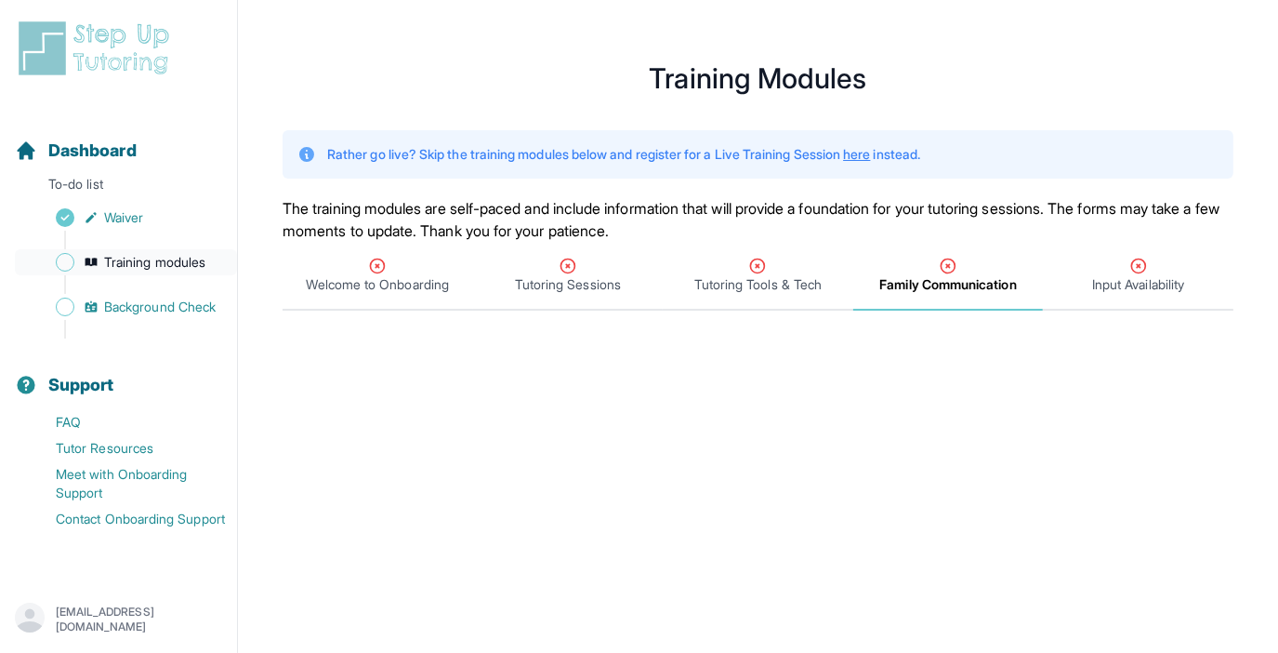
click at [126, 261] on span "Training modules" at bounding box center [154, 262] width 101 height 19
click at [131, 216] on span "Waiver" at bounding box center [123, 217] width 39 height 19
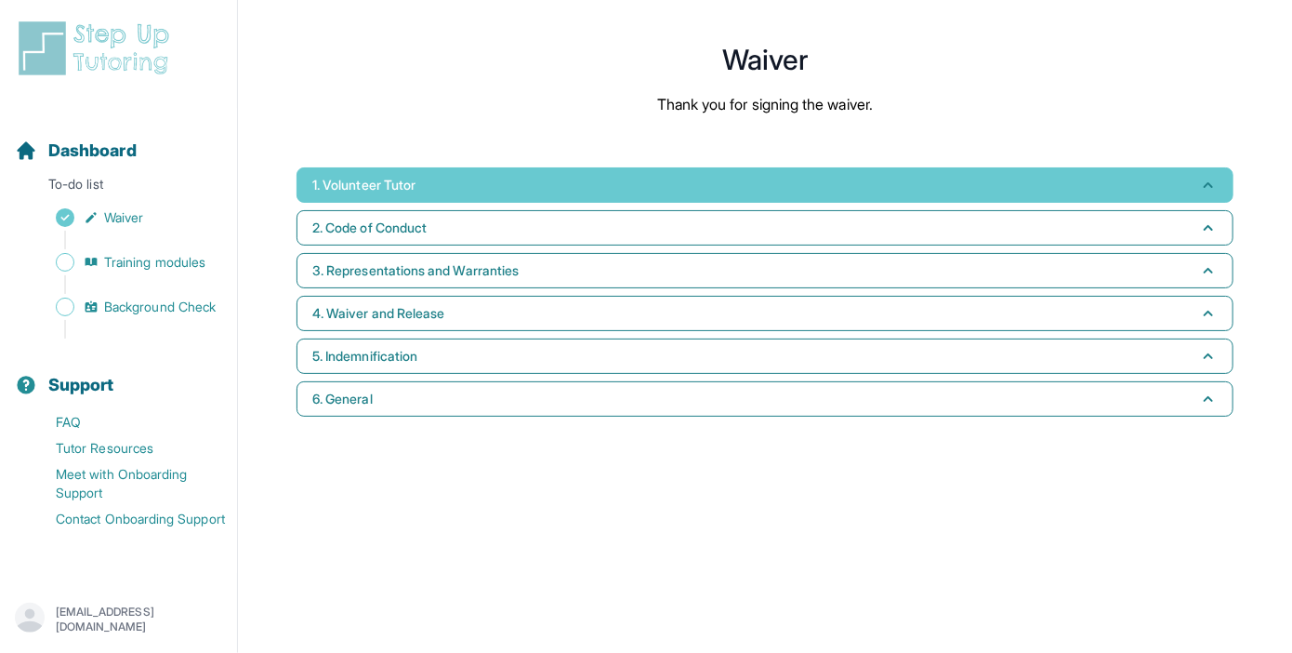
click at [376, 191] on span "1. Volunteer Tutor" at bounding box center [363, 185] width 103 height 19
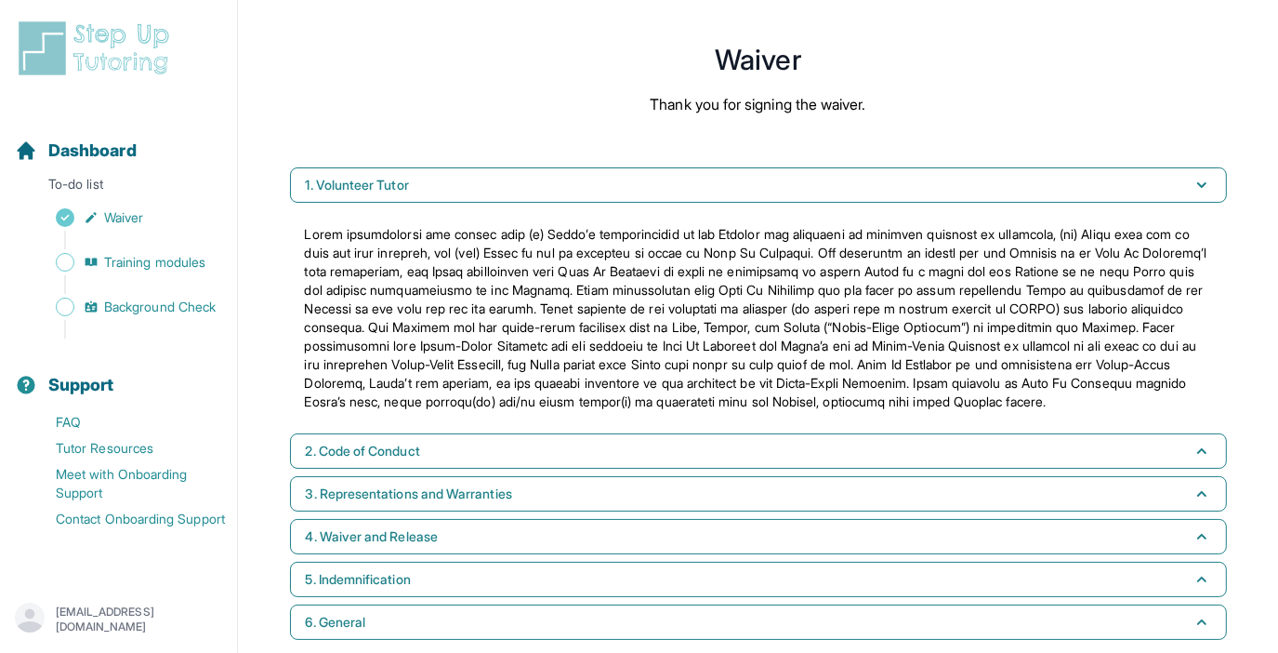
scroll to position [37, 0]
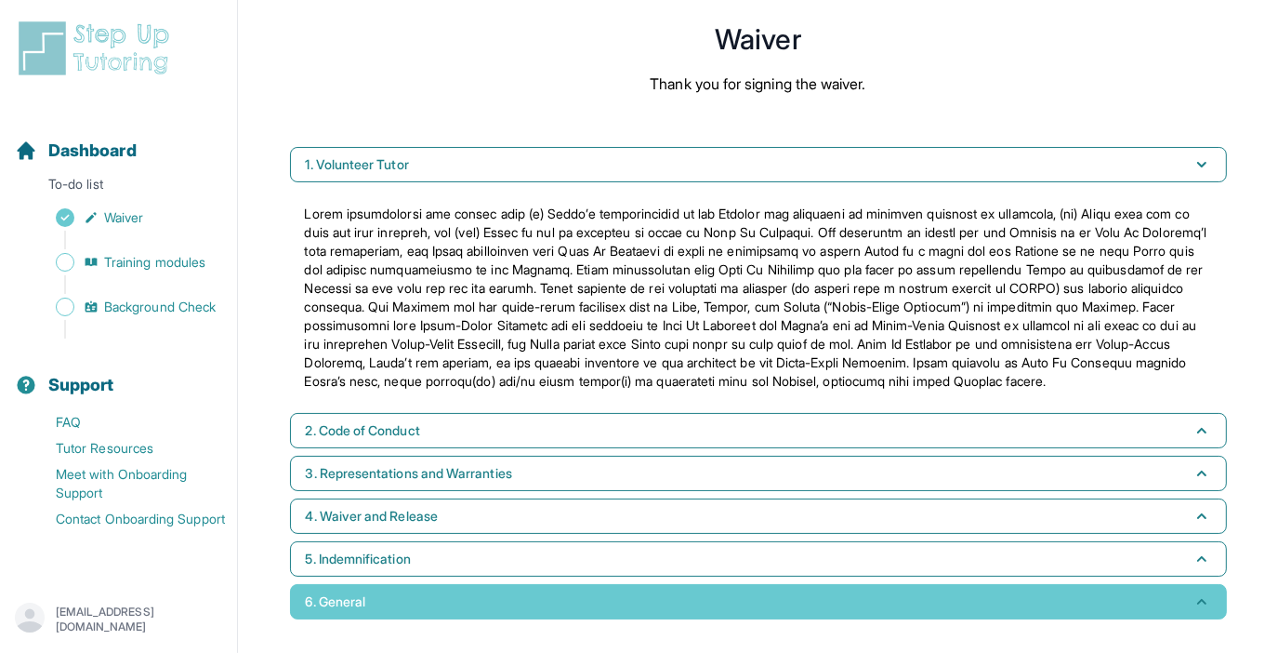
click at [1131, 596] on button "6. General" at bounding box center [758, 601] width 937 height 35
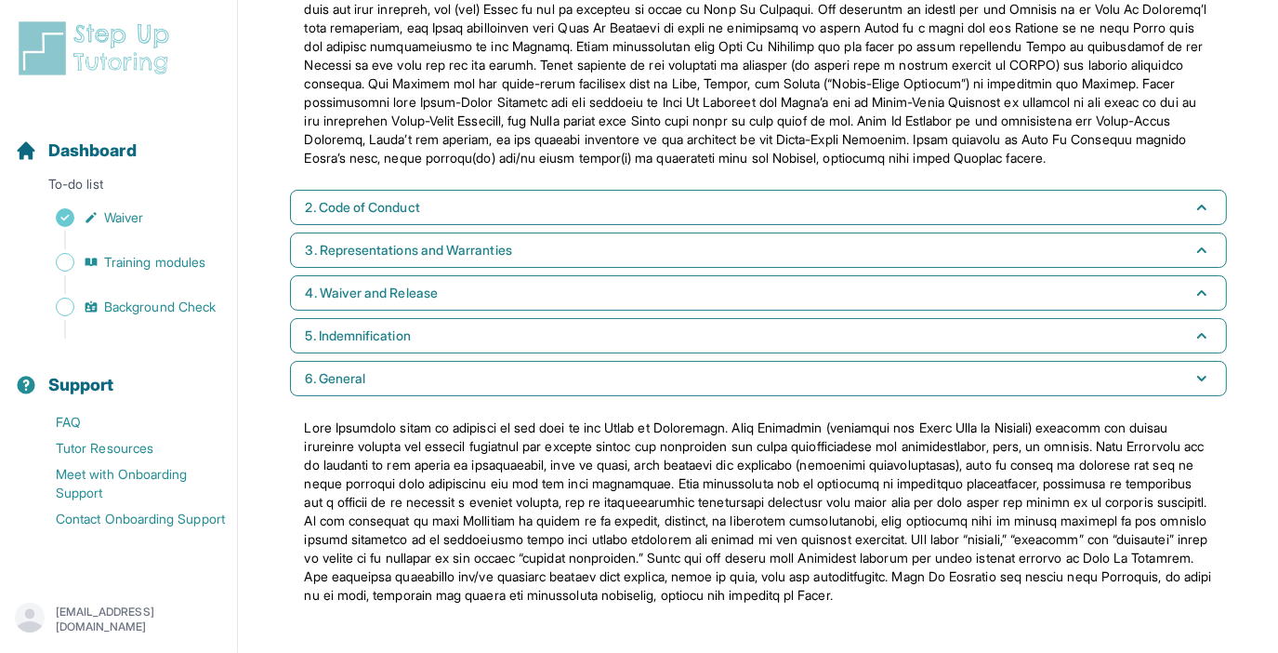
scroll to position [279, 0]
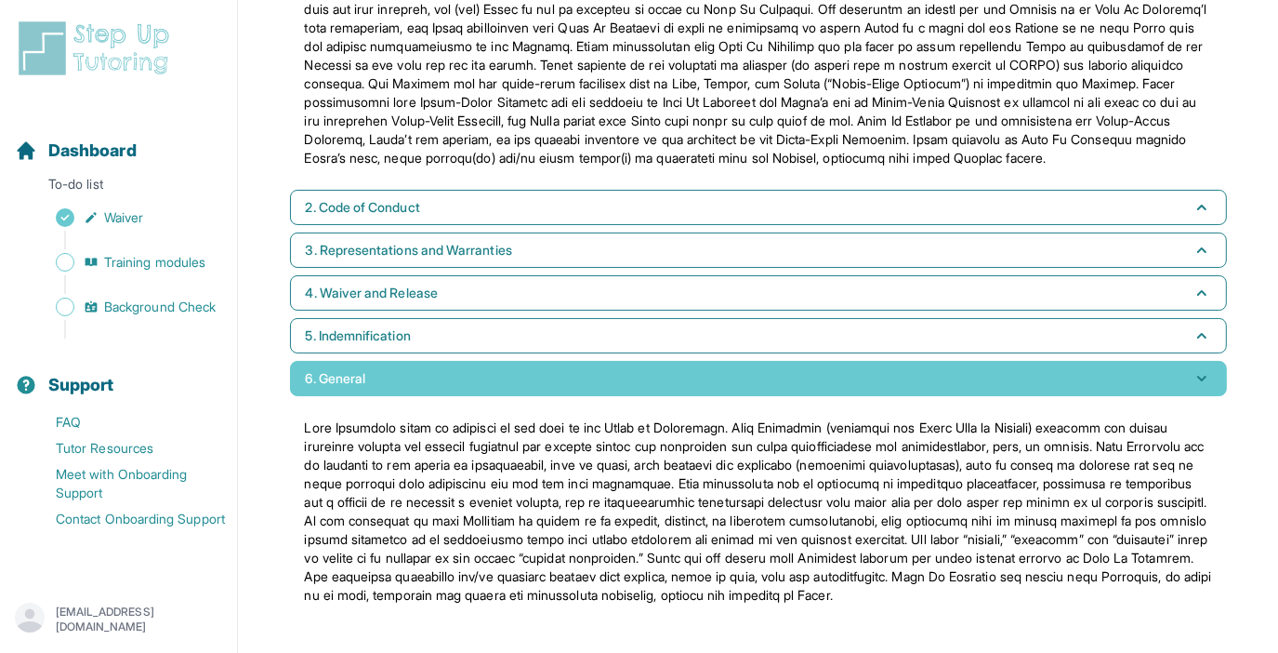
click at [1189, 361] on button "6. General" at bounding box center [758, 378] width 937 height 35
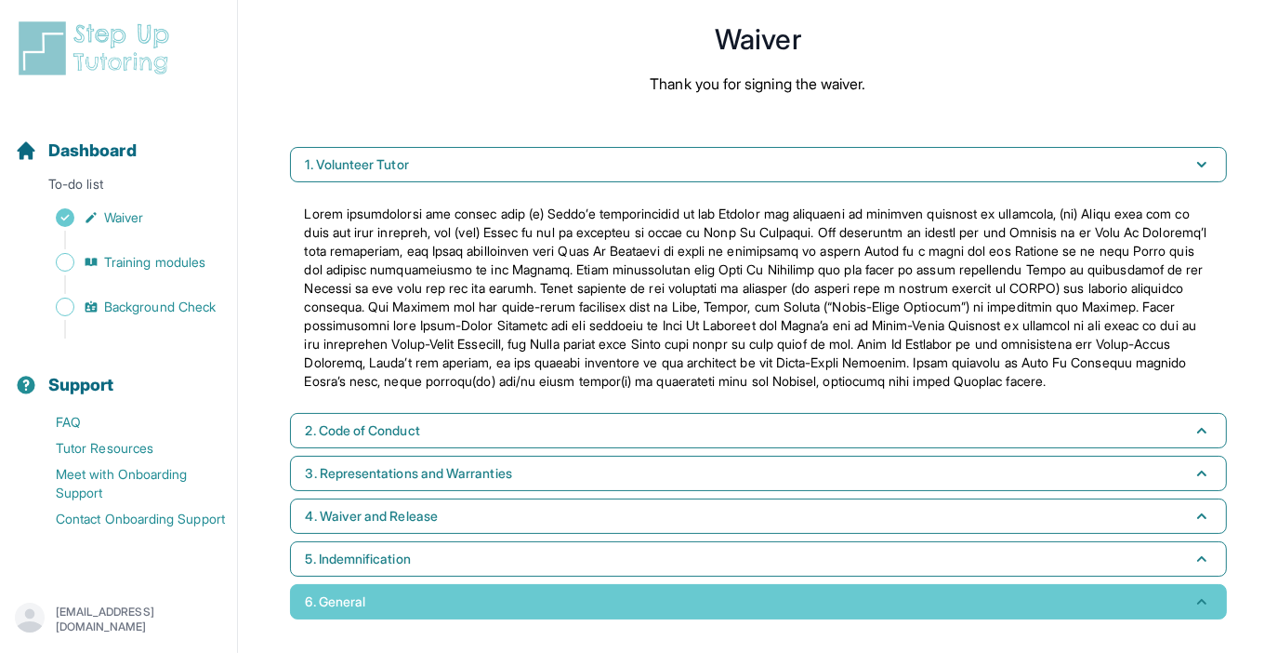
scroll to position [37, 0]
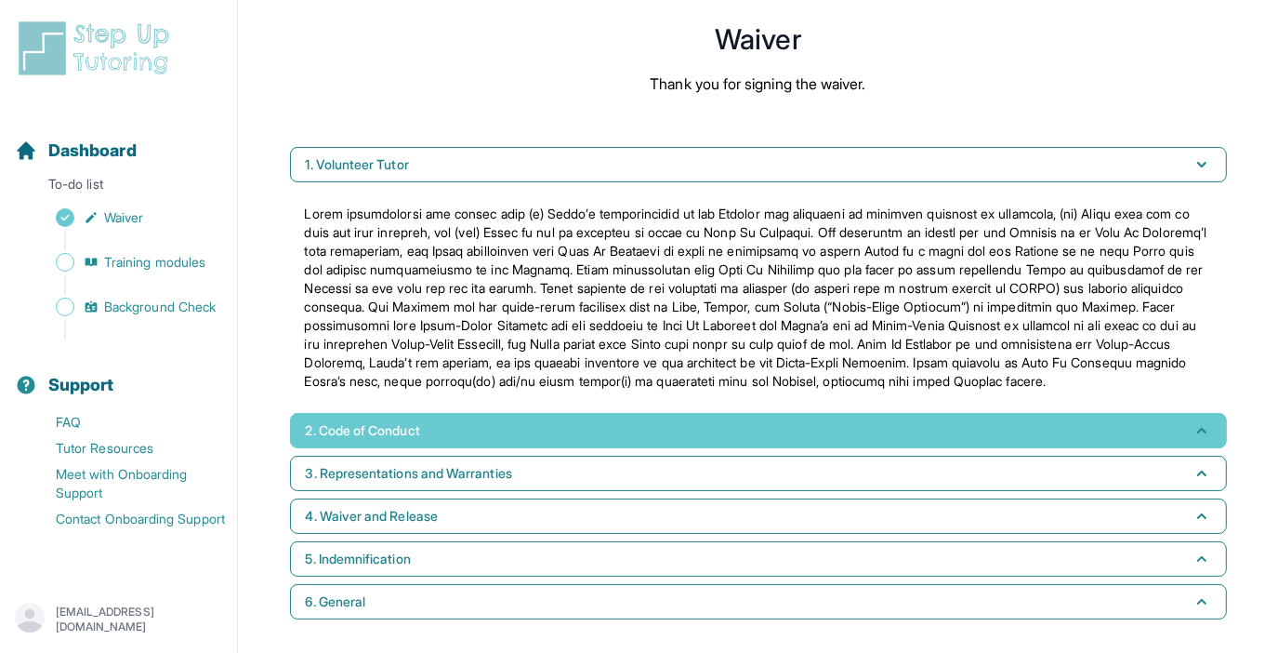
click at [1183, 432] on button "2. Code of Conduct" at bounding box center [758, 430] width 937 height 35
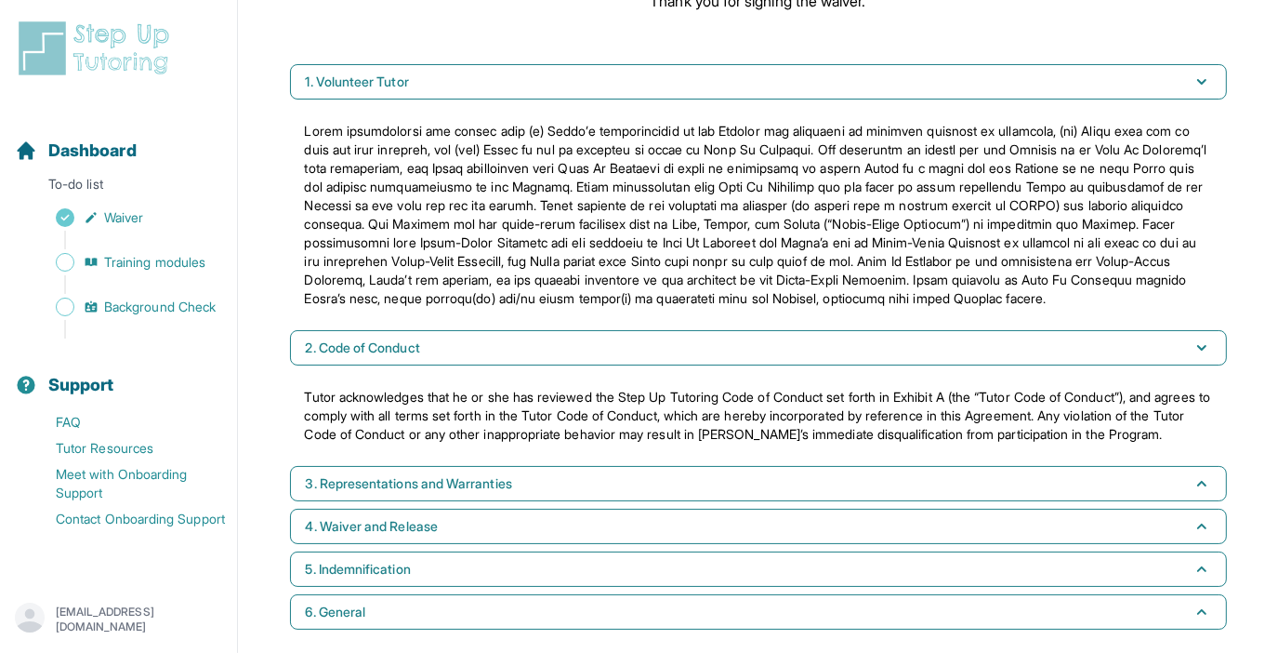
scroll to position [149, 0]
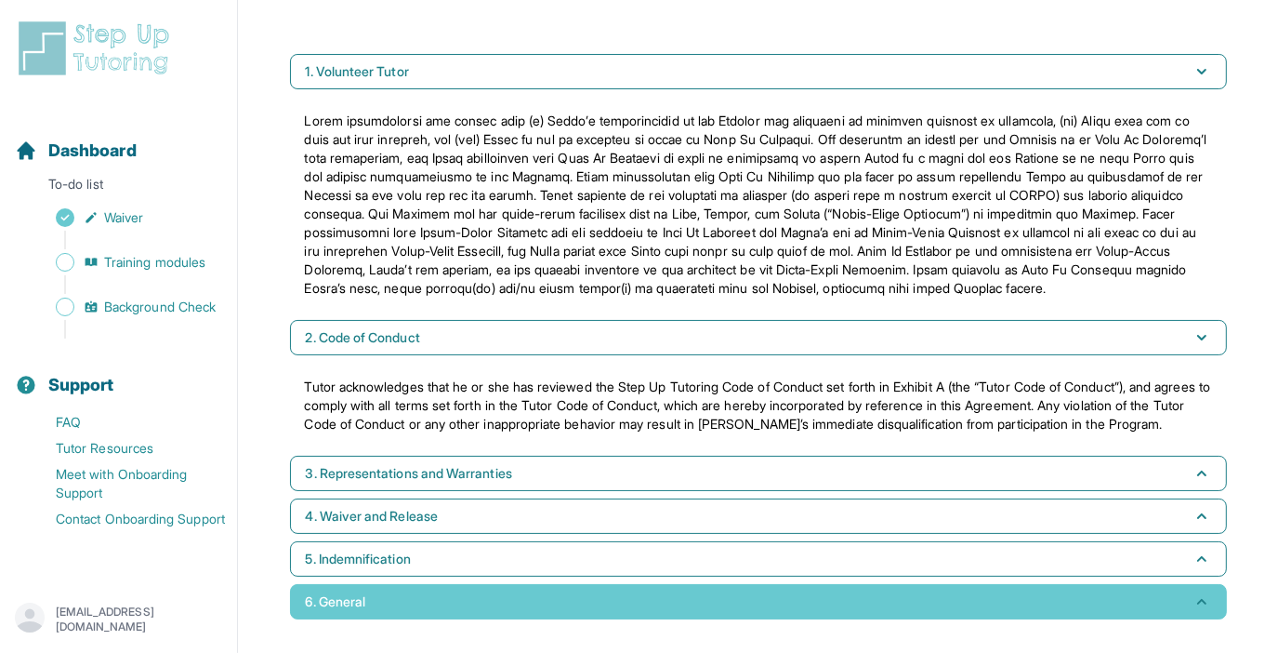
click at [1120, 599] on button "6. General" at bounding box center [758, 601] width 937 height 35
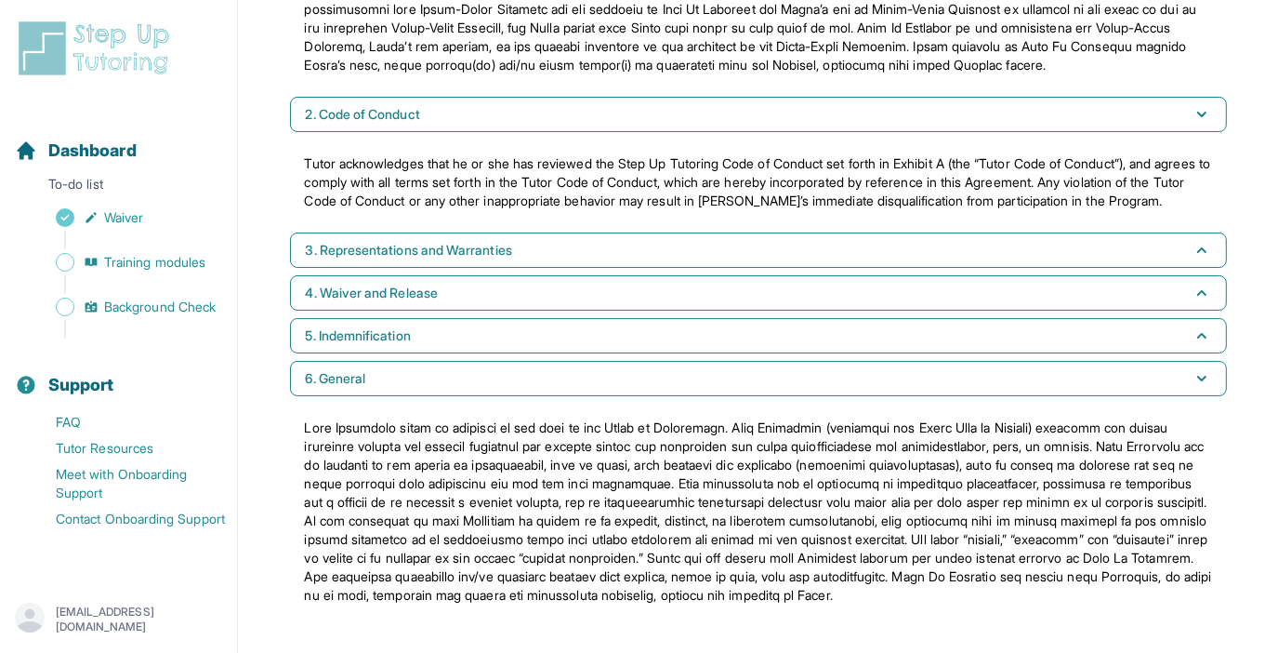
scroll to position [0, 0]
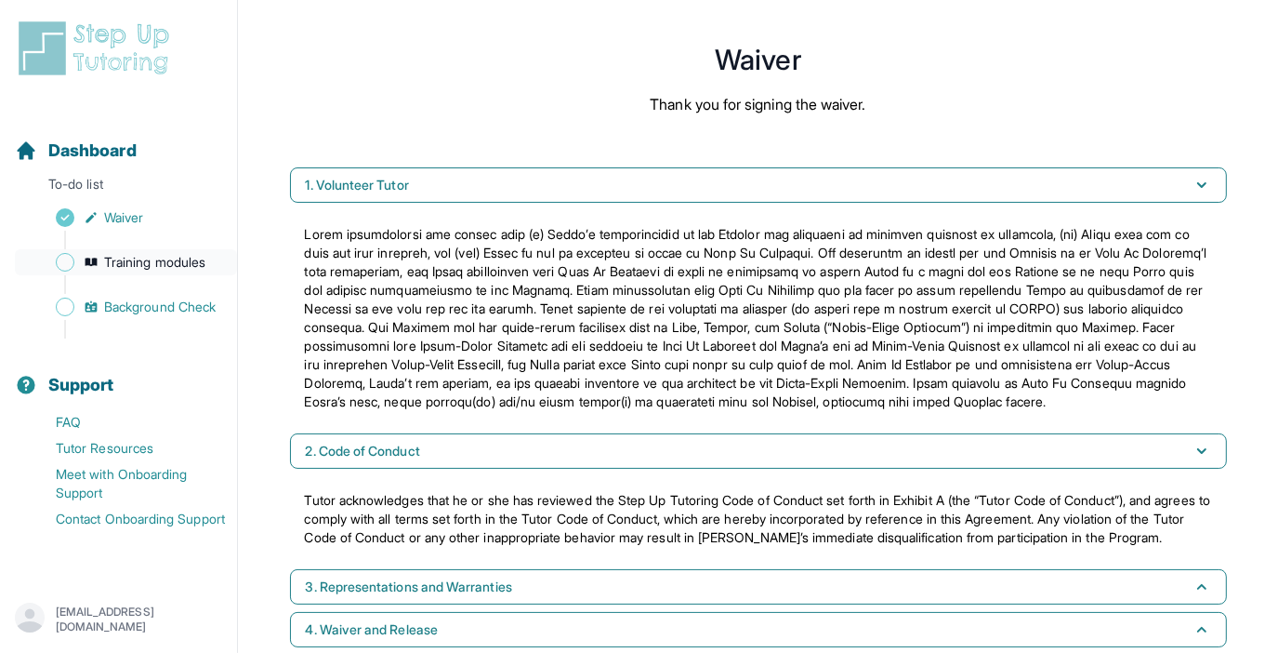
click at [191, 256] on span "Training modules" at bounding box center [154, 262] width 101 height 19
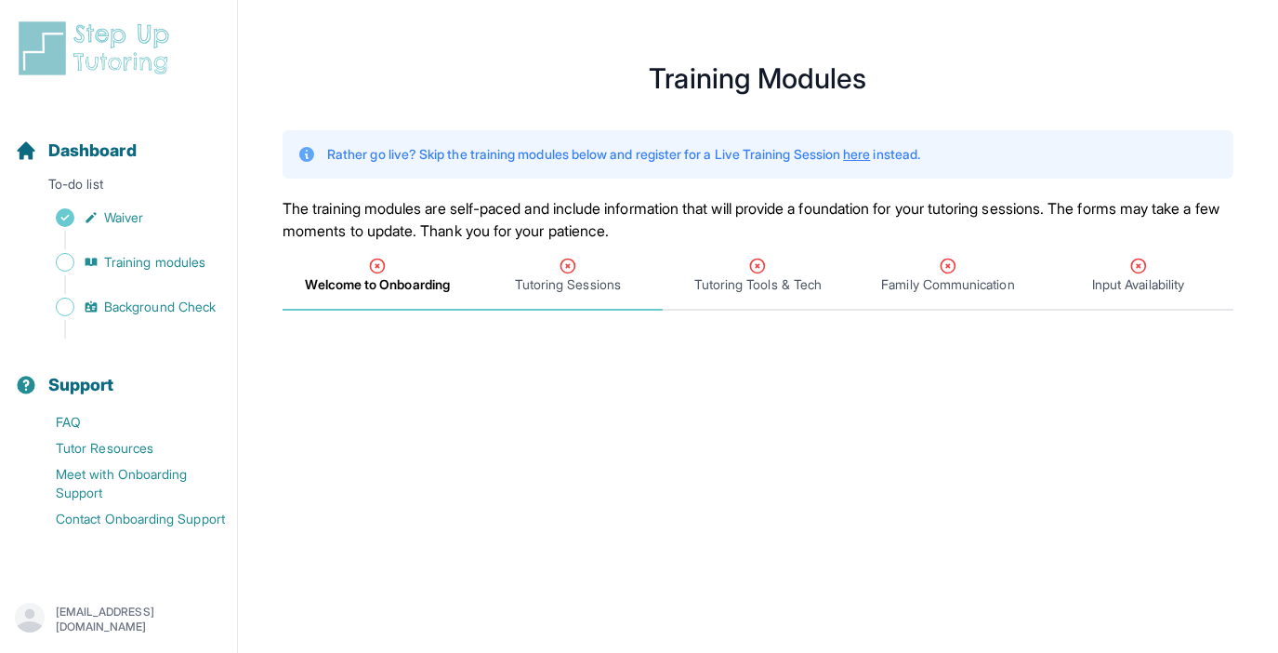
click at [540, 272] on div "Tutoring Sessions" at bounding box center [568, 275] width 183 height 37
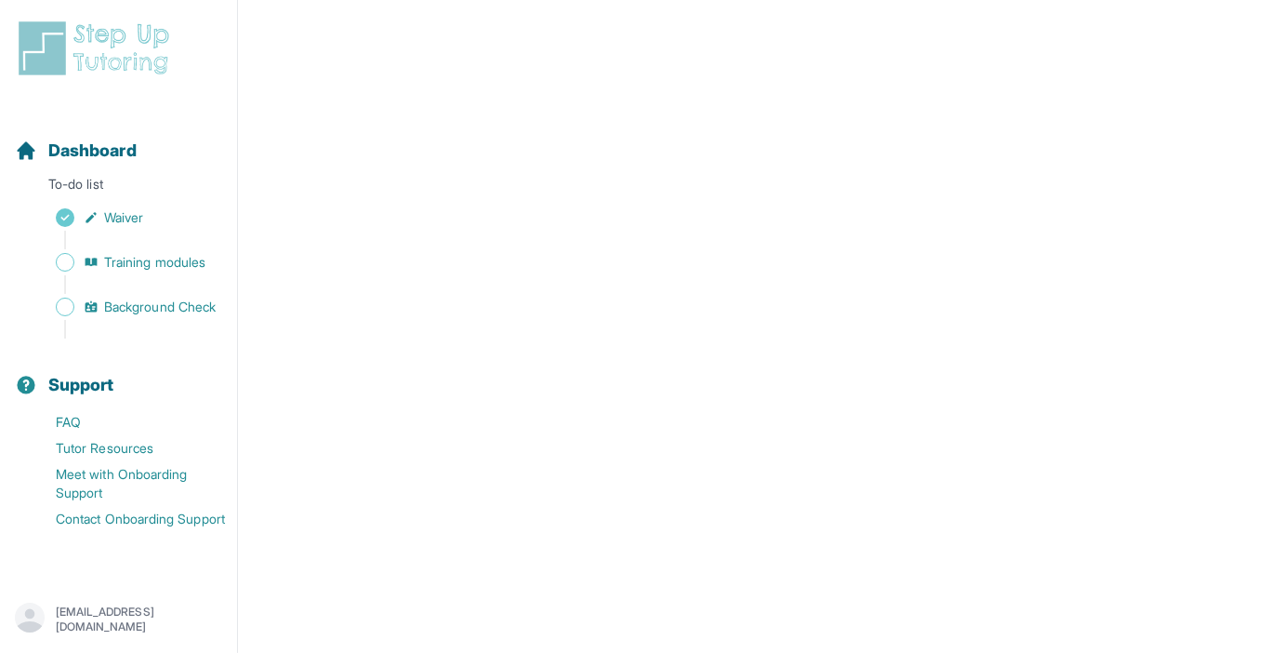
scroll to position [216, 0]
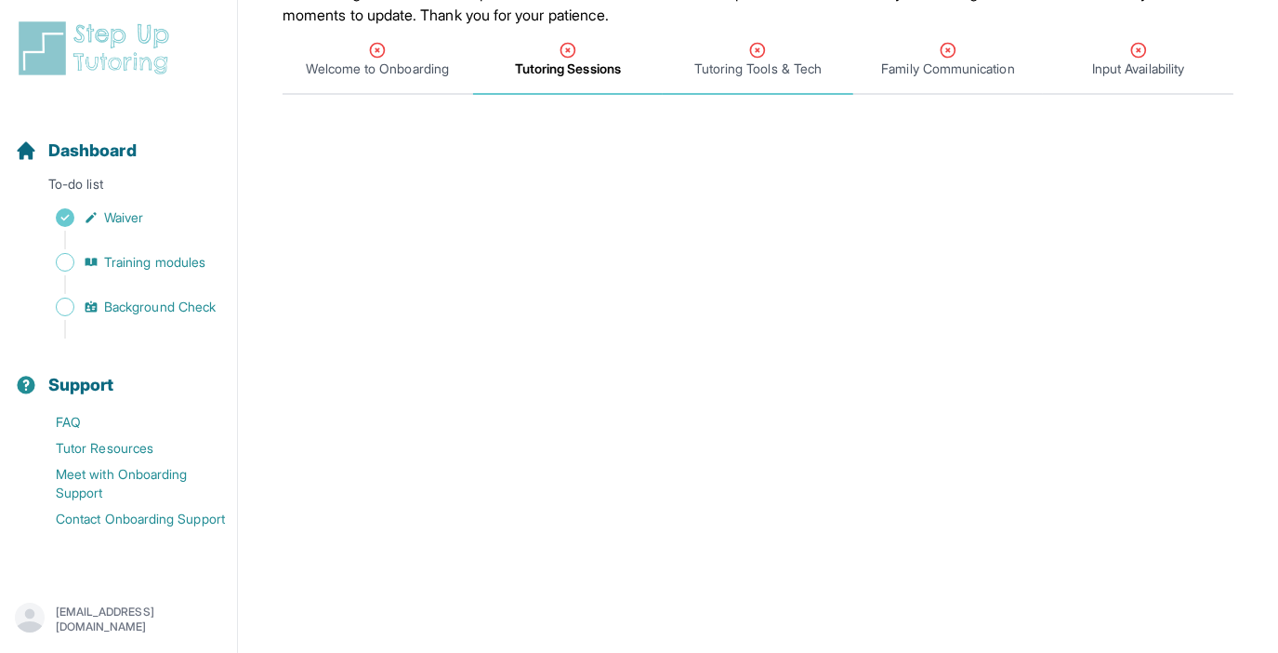
click at [743, 61] on span "Tutoring Tools & Tech" at bounding box center [758, 69] width 127 height 19
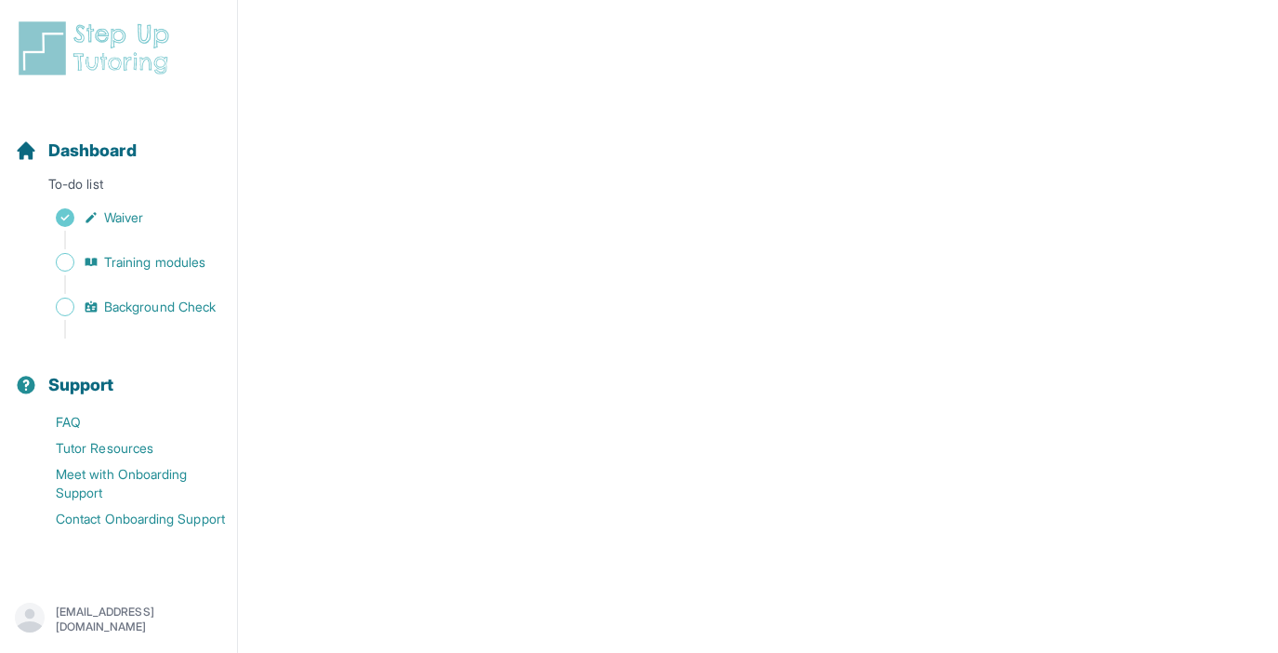
scroll to position [771, 0]
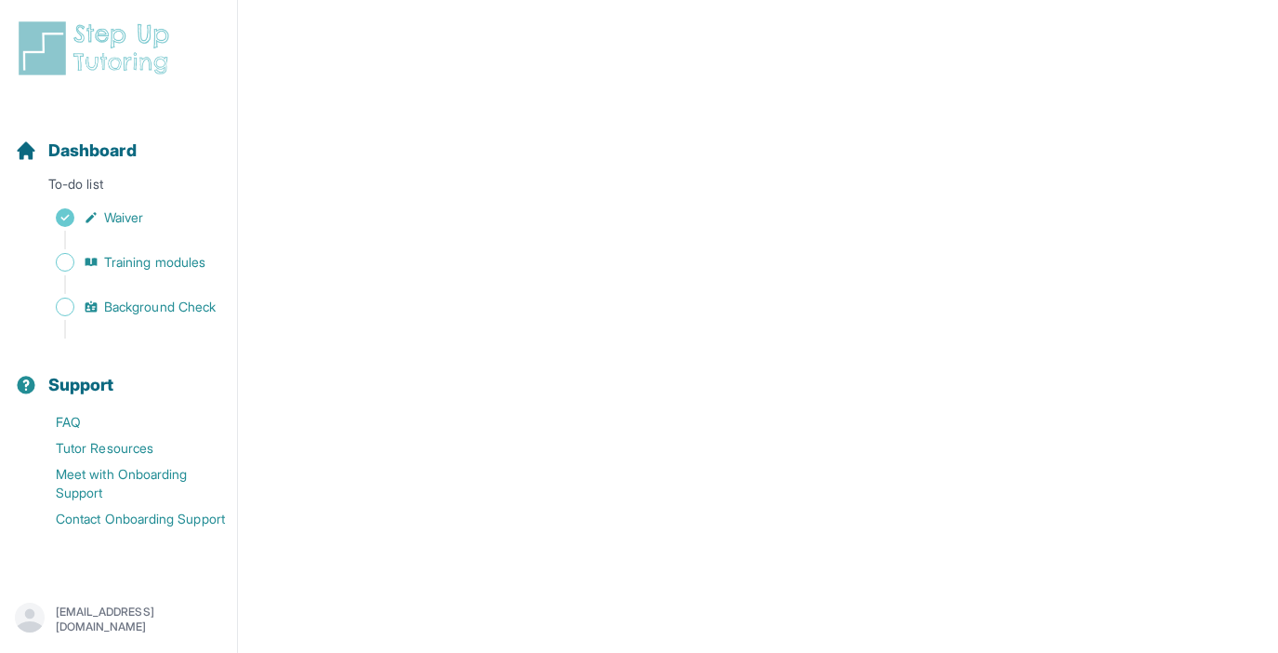
click at [235, 380] on nav "Dashboard To-do list Waiver Training modules Background Check Support FAQ Tutor…" at bounding box center [118, 340] width 237 height 465
click at [207, 303] on span "Background Check" at bounding box center [160, 307] width 112 height 19
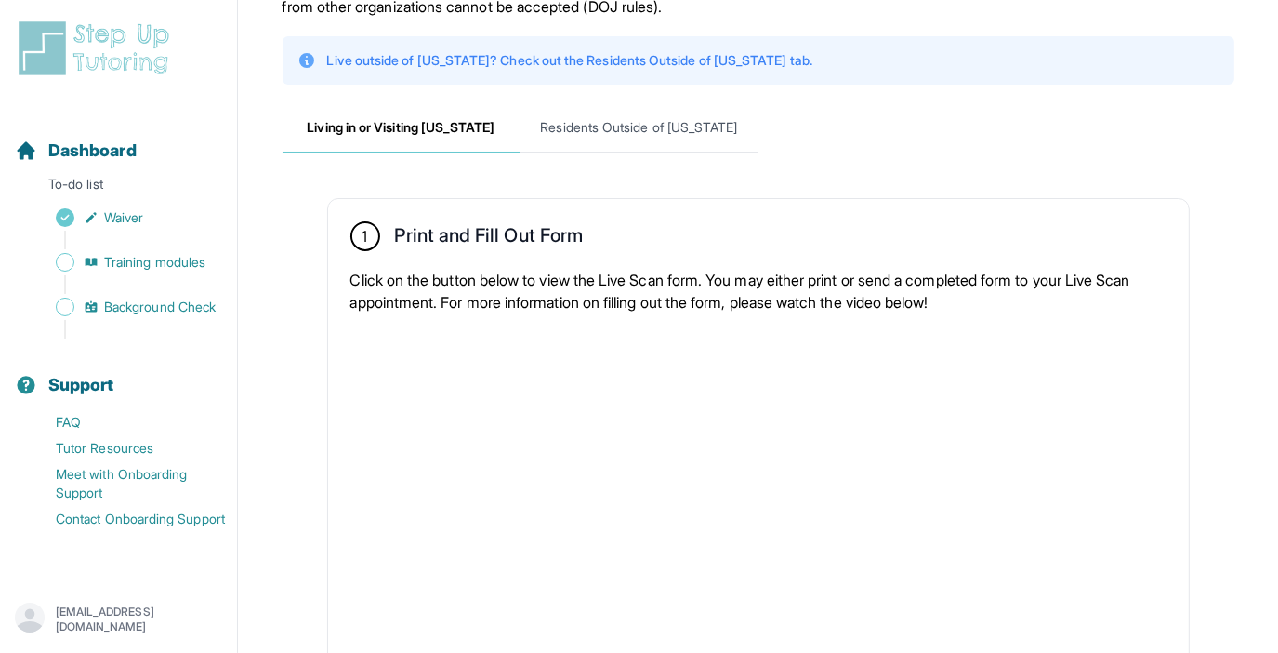
scroll to position [160, 0]
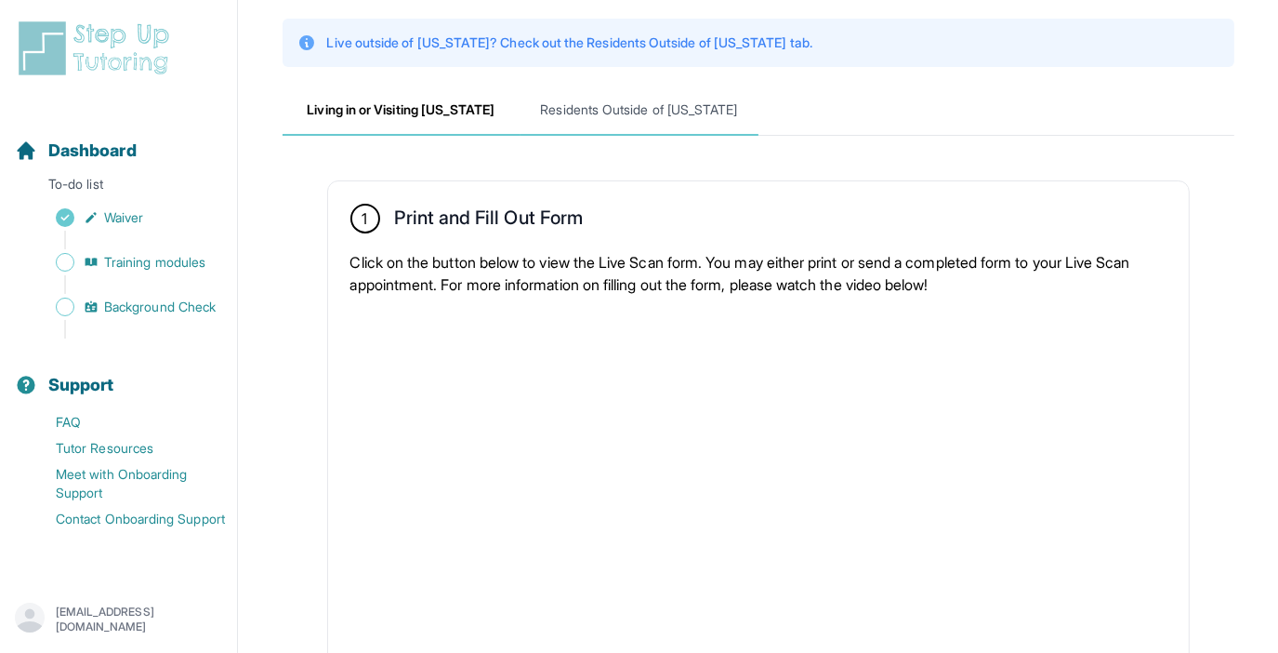
click at [684, 119] on span "Residents Outside of California" at bounding box center [640, 111] width 238 height 50
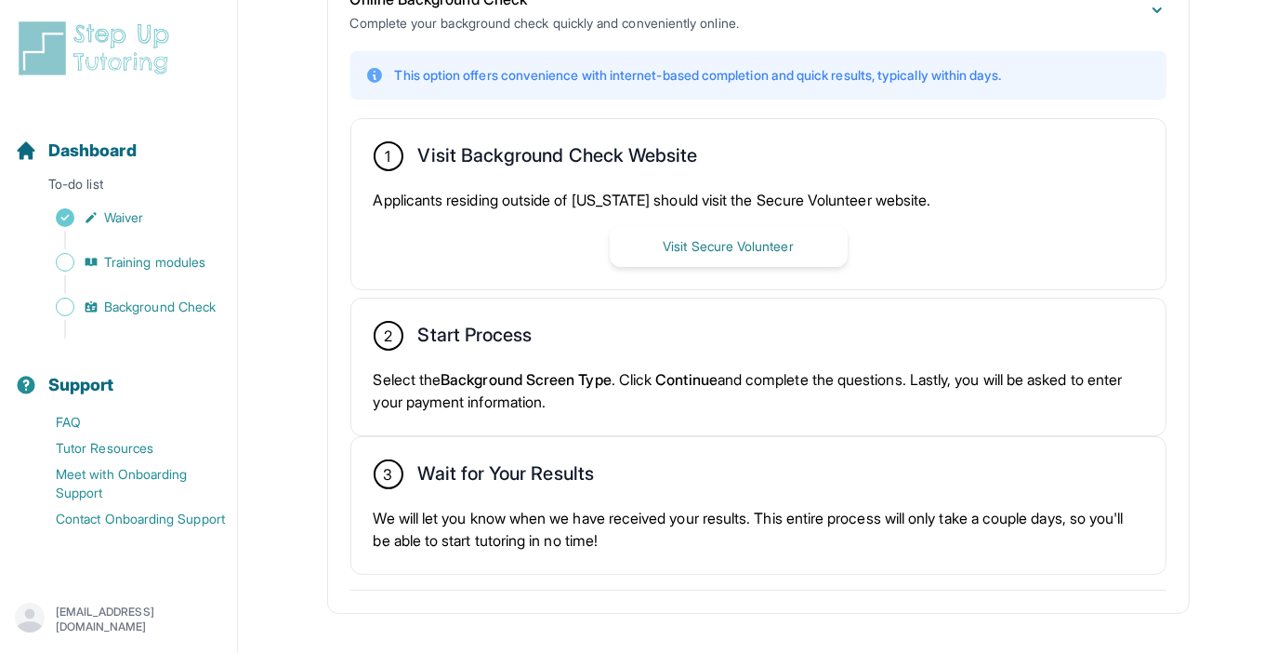
scroll to position [420, 0]
click at [686, 250] on button "Visit Secure Volunteer" at bounding box center [729, 246] width 238 height 41
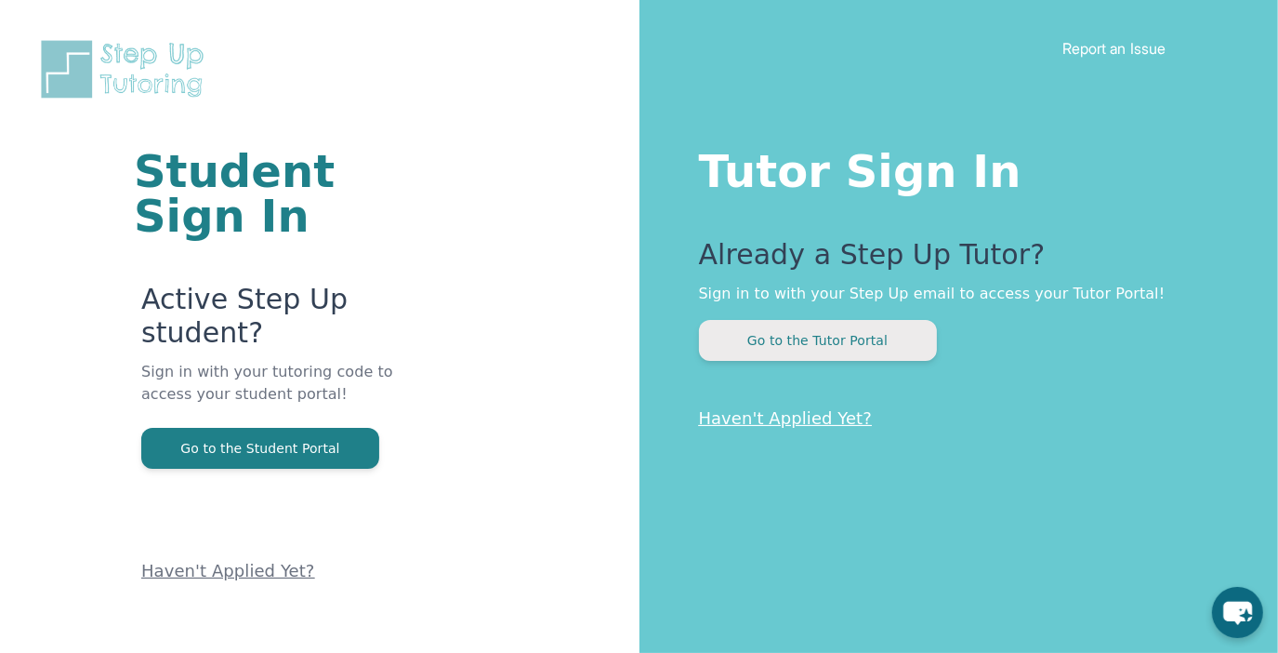
click at [853, 337] on button "Go to the Tutor Portal" at bounding box center [818, 340] width 238 height 41
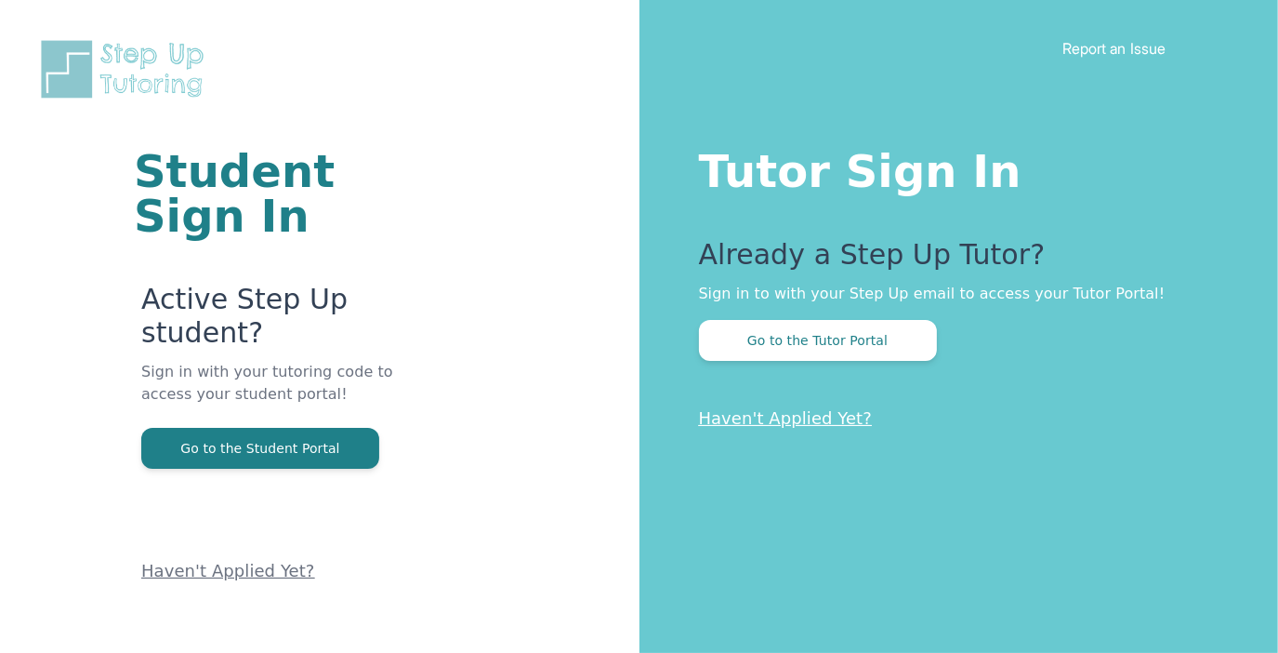
click at [883, 278] on p "Already a Step Up Tutor?" at bounding box center [952, 260] width 506 height 45
click at [871, 345] on button "Go to the Tutor Portal" at bounding box center [818, 340] width 238 height 41
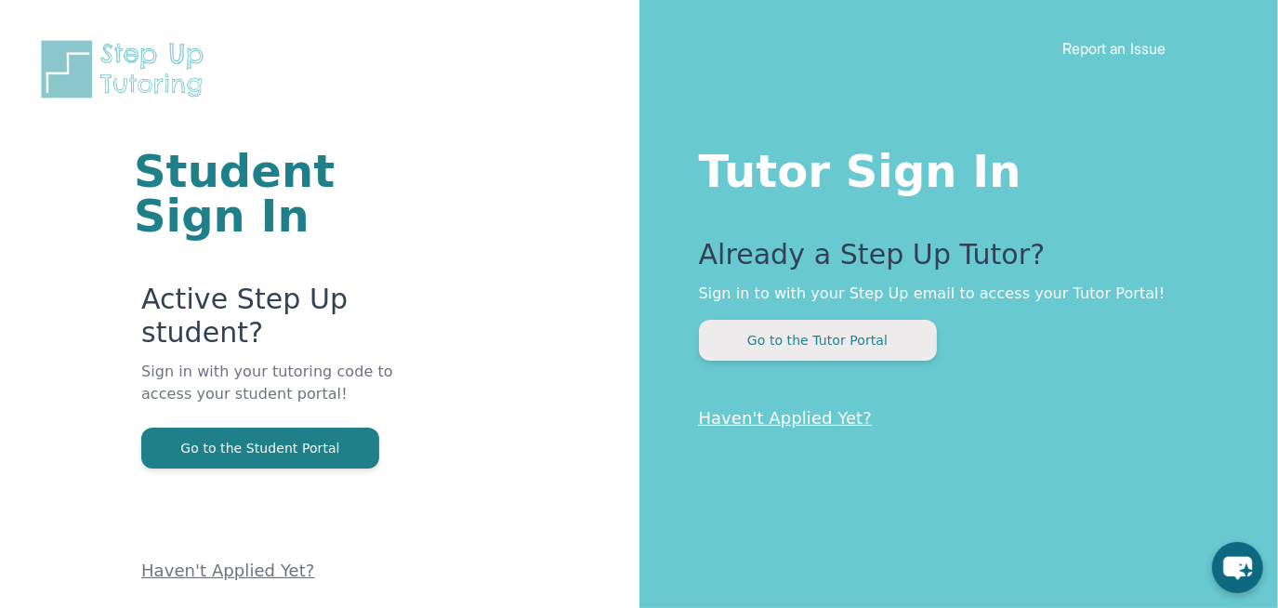
click at [846, 344] on button "Go to the Tutor Portal" at bounding box center [818, 340] width 238 height 41
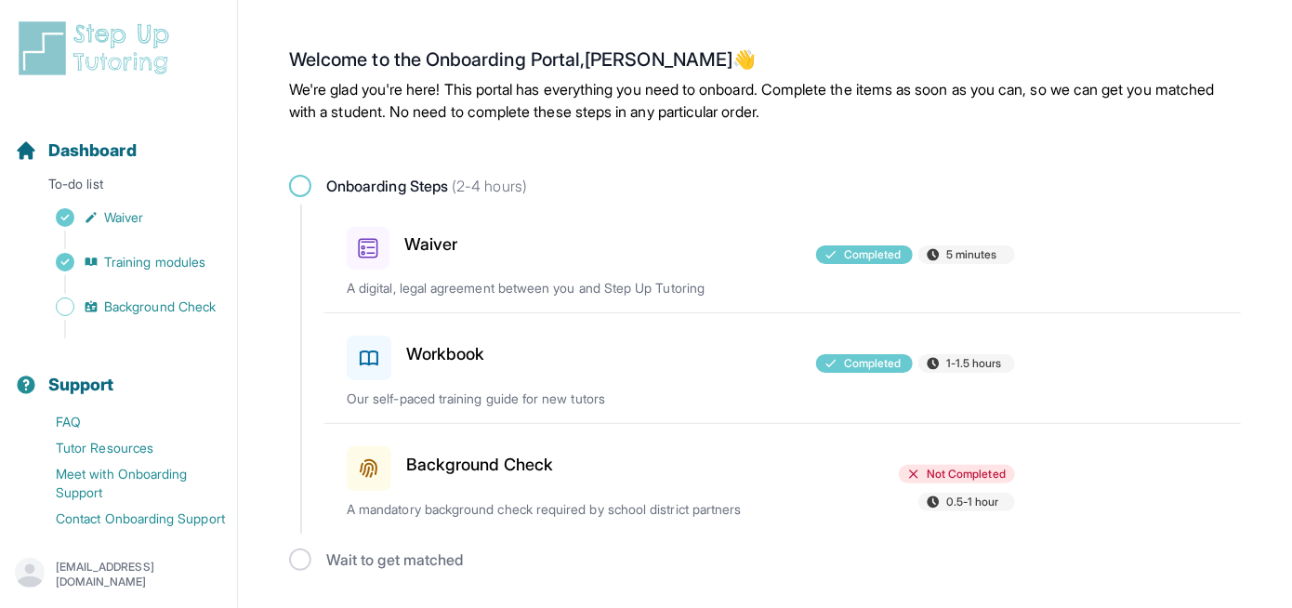
click at [506, 466] on h3 "Background Check" at bounding box center [479, 465] width 147 height 26
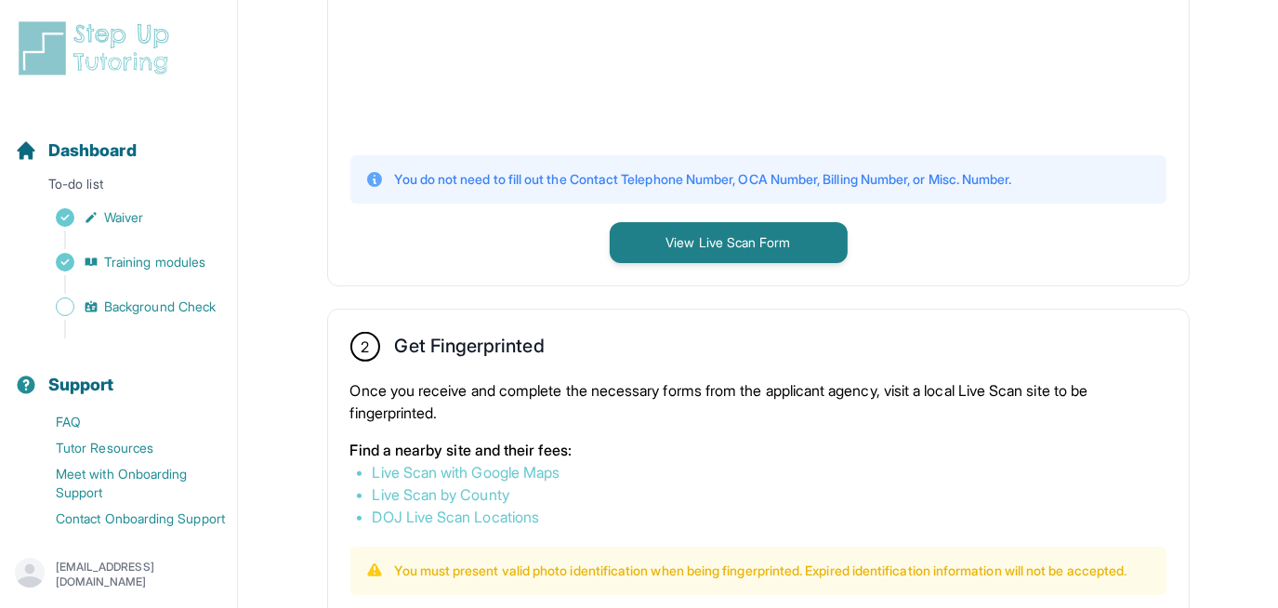
scroll to position [598, 0]
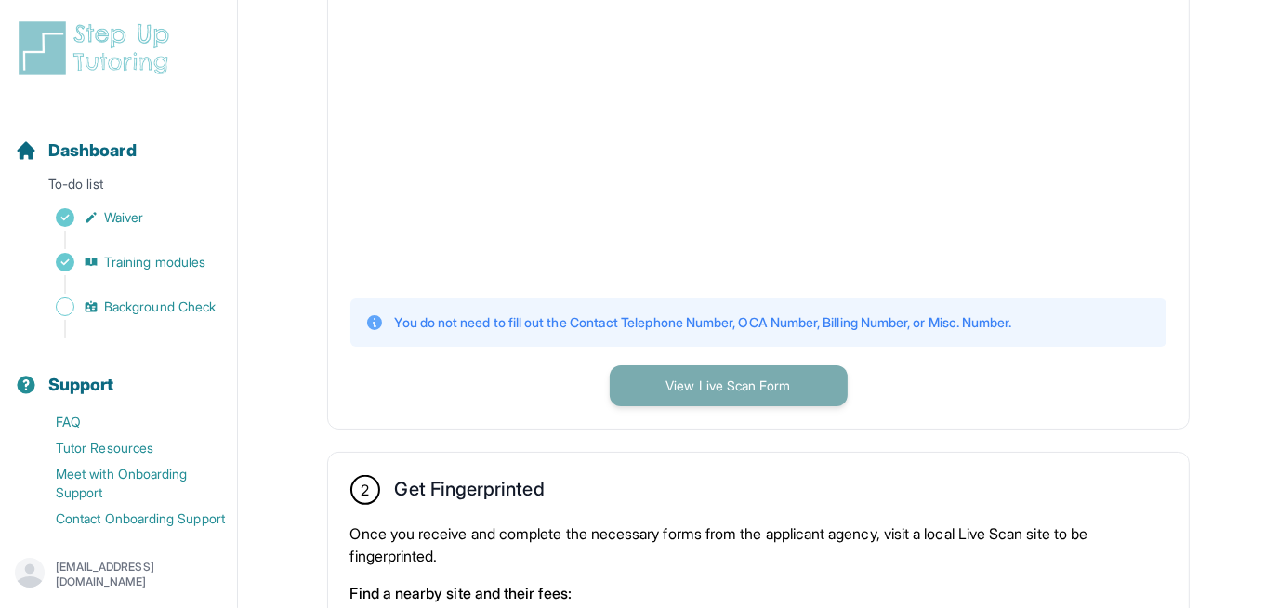
click at [776, 372] on button "View Live Scan Form" at bounding box center [729, 385] width 238 height 41
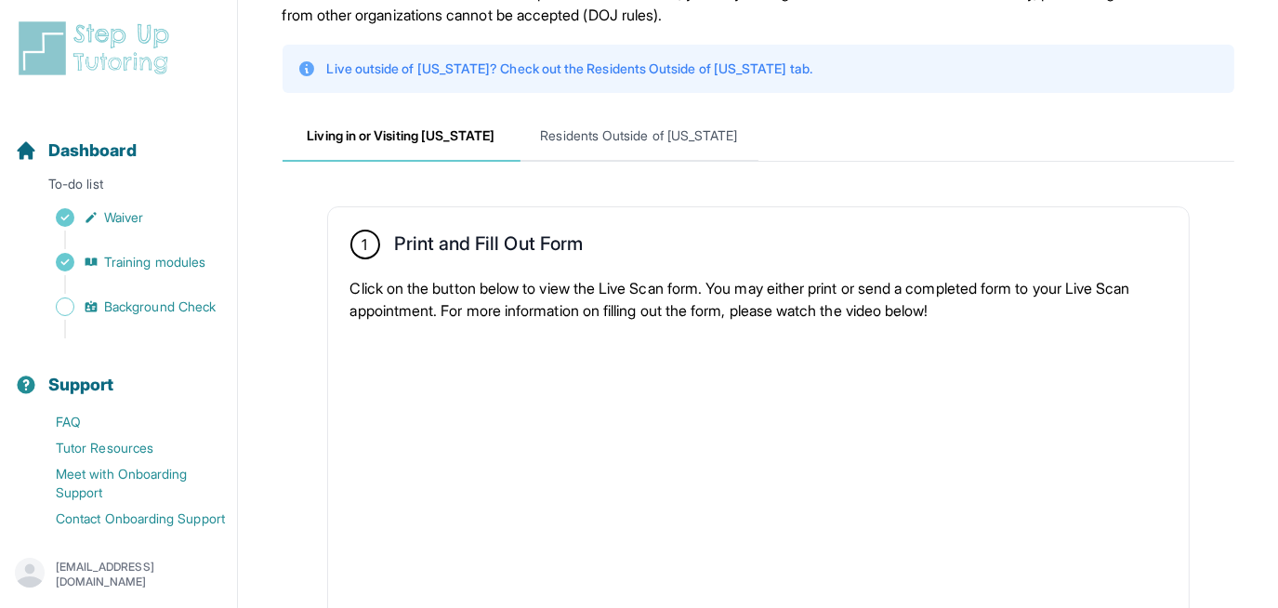
scroll to position [126, 0]
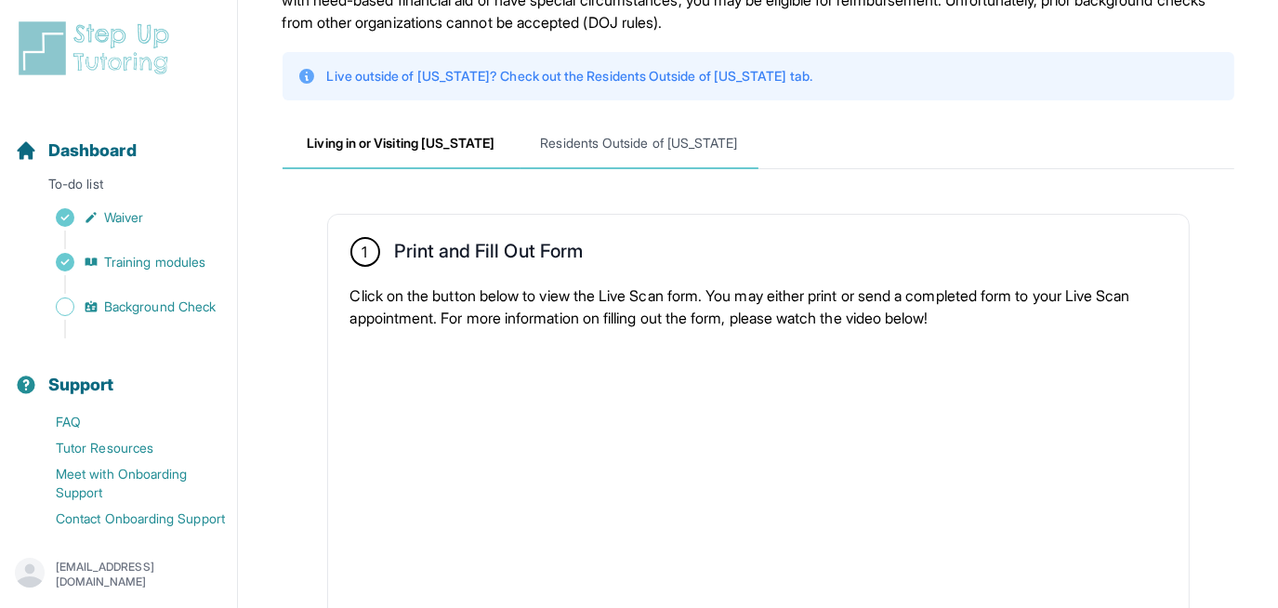
click at [672, 137] on span "Residents Outside of California" at bounding box center [640, 144] width 238 height 50
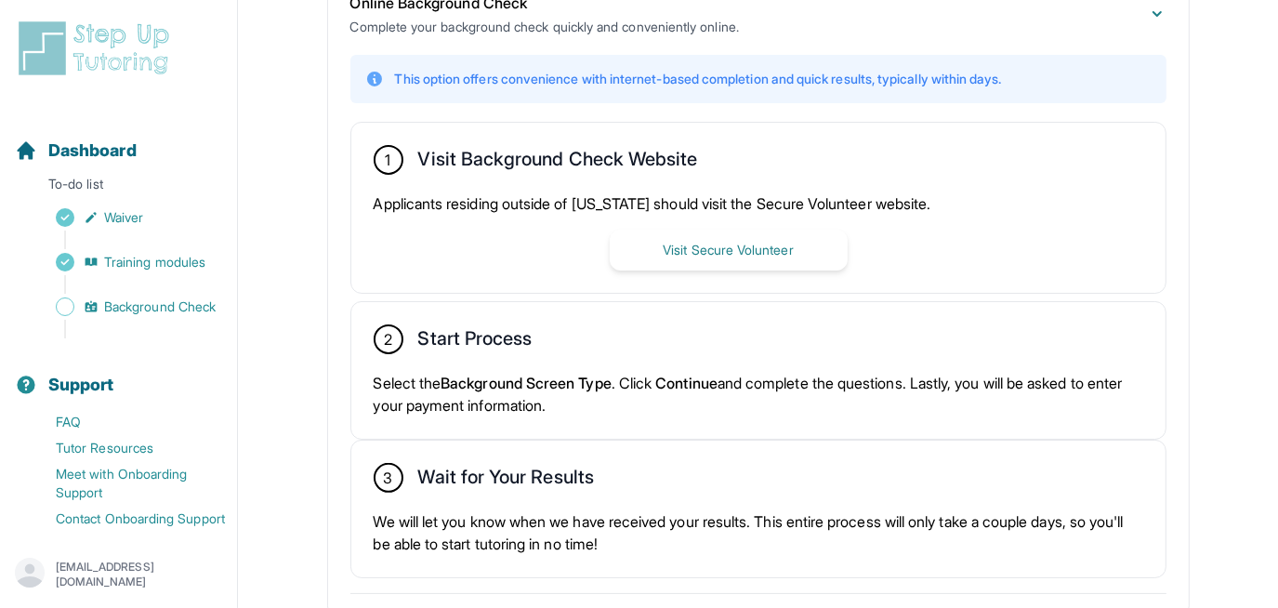
scroll to position [492, 0]
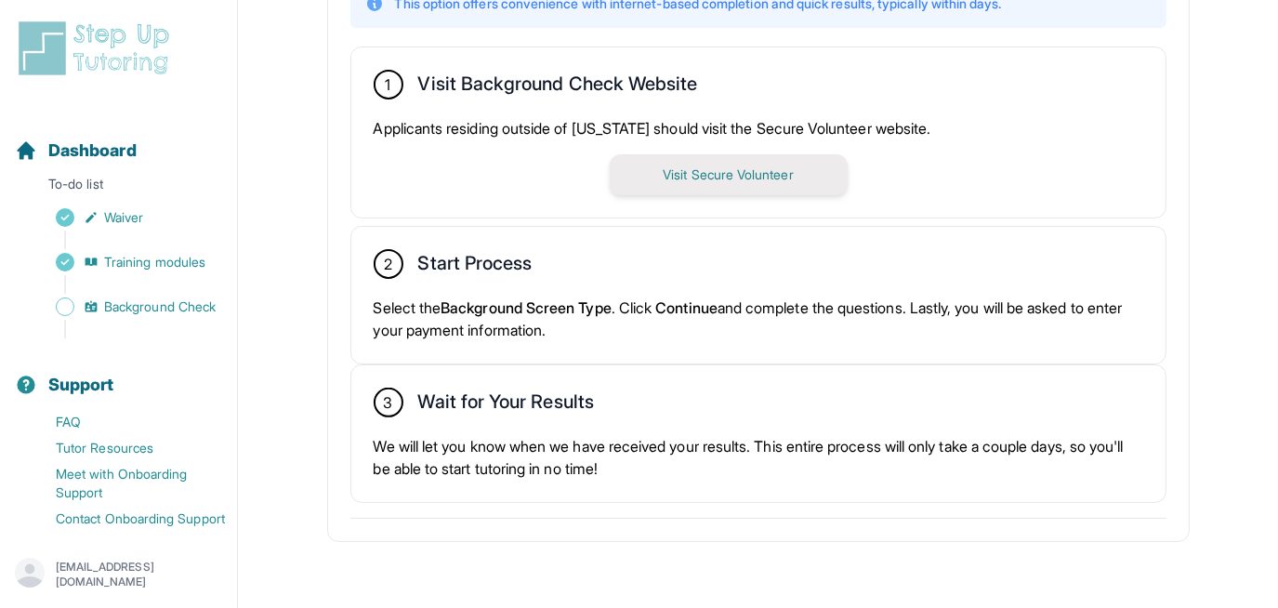
click at [714, 173] on button "Visit Secure Volunteer" at bounding box center [729, 174] width 238 height 41
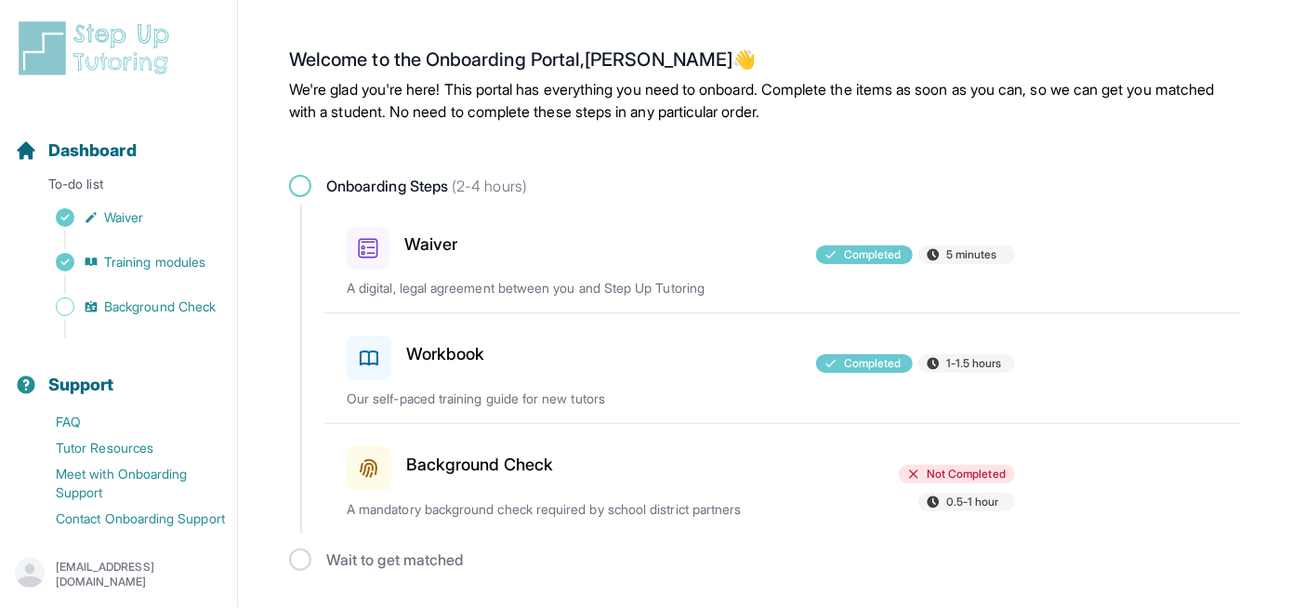
click at [932, 473] on span "Not Completed" at bounding box center [966, 474] width 79 height 15
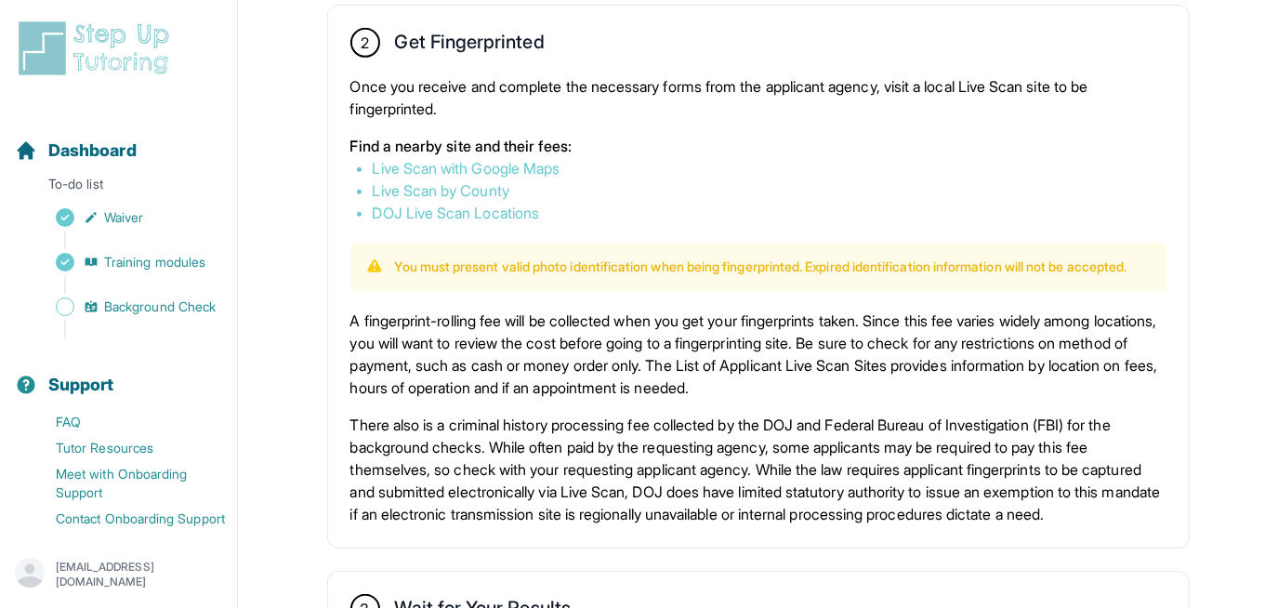
scroll to position [961, 0]
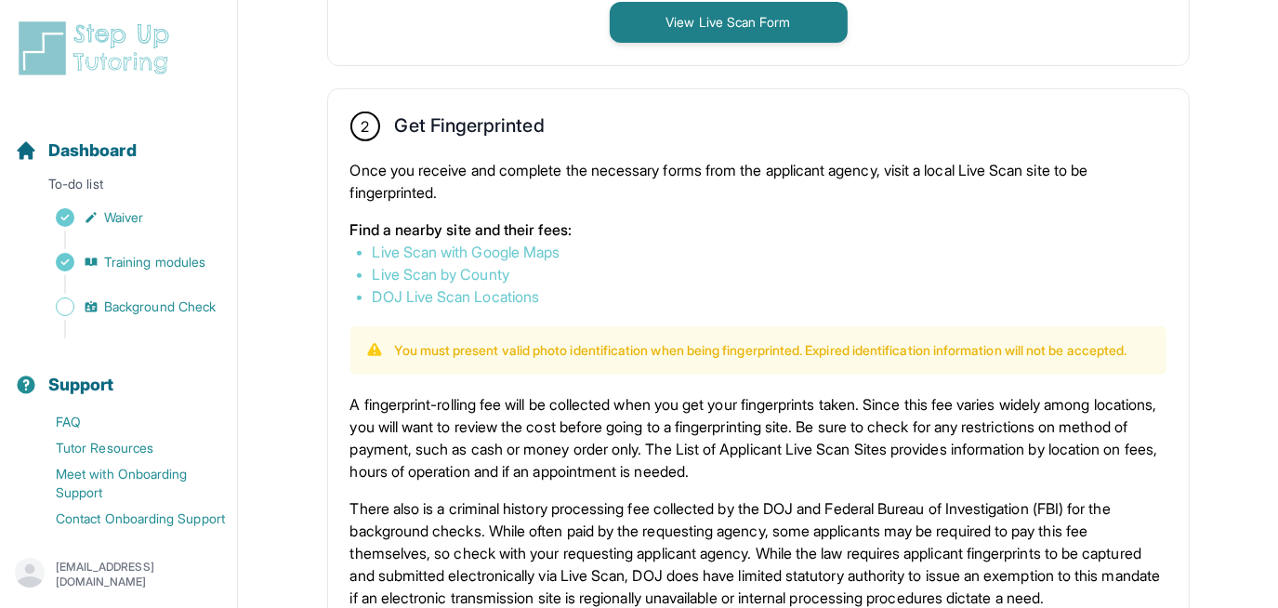
click at [483, 299] on link "DOJ Live Scan Locations" at bounding box center [456, 296] width 167 height 19
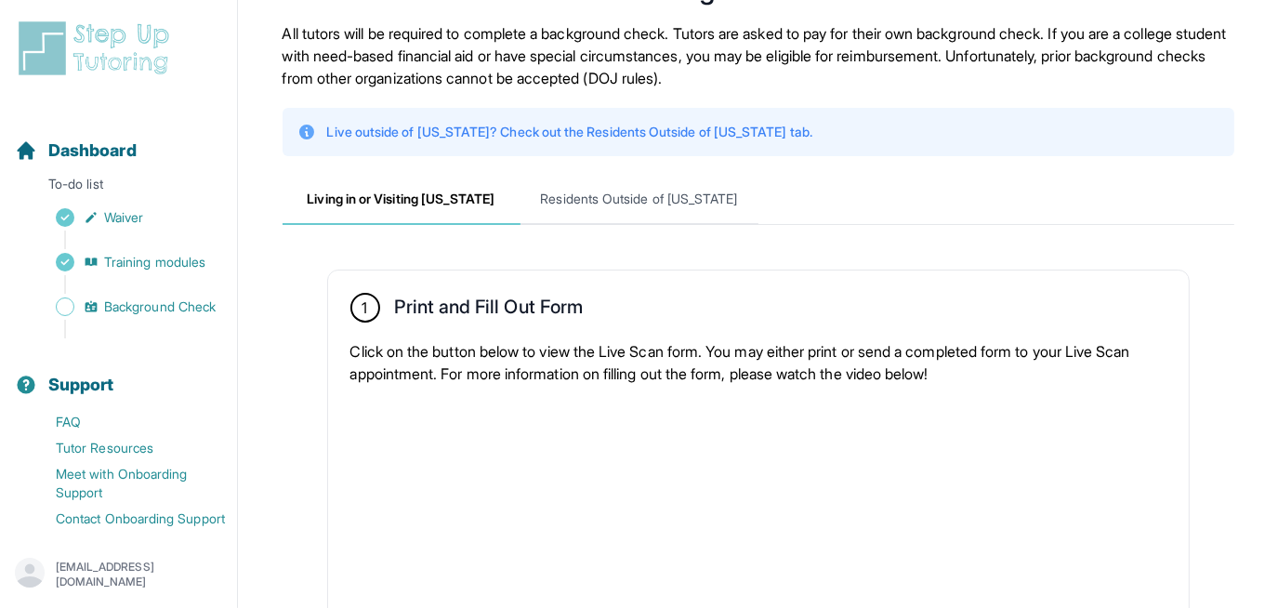
scroll to position [0, 0]
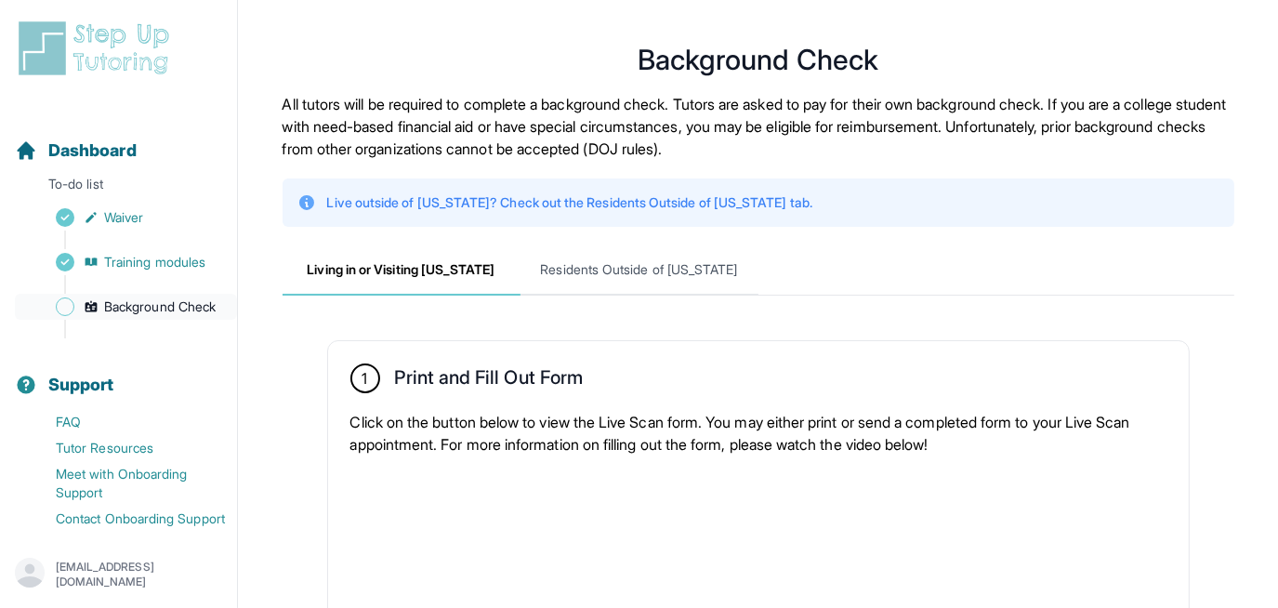
click at [152, 311] on span "Background Check" at bounding box center [160, 307] width 112 height 19
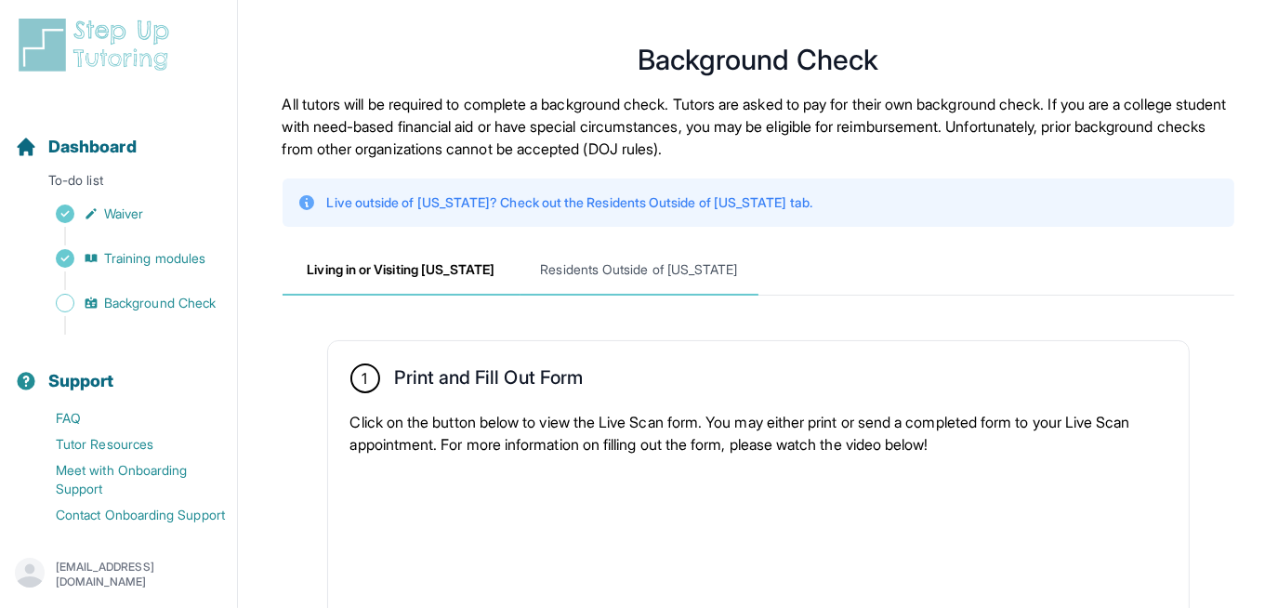
click at [633, 264] on span "Residents Outside of California" at bounding box center [640, 270] width 238 height 50
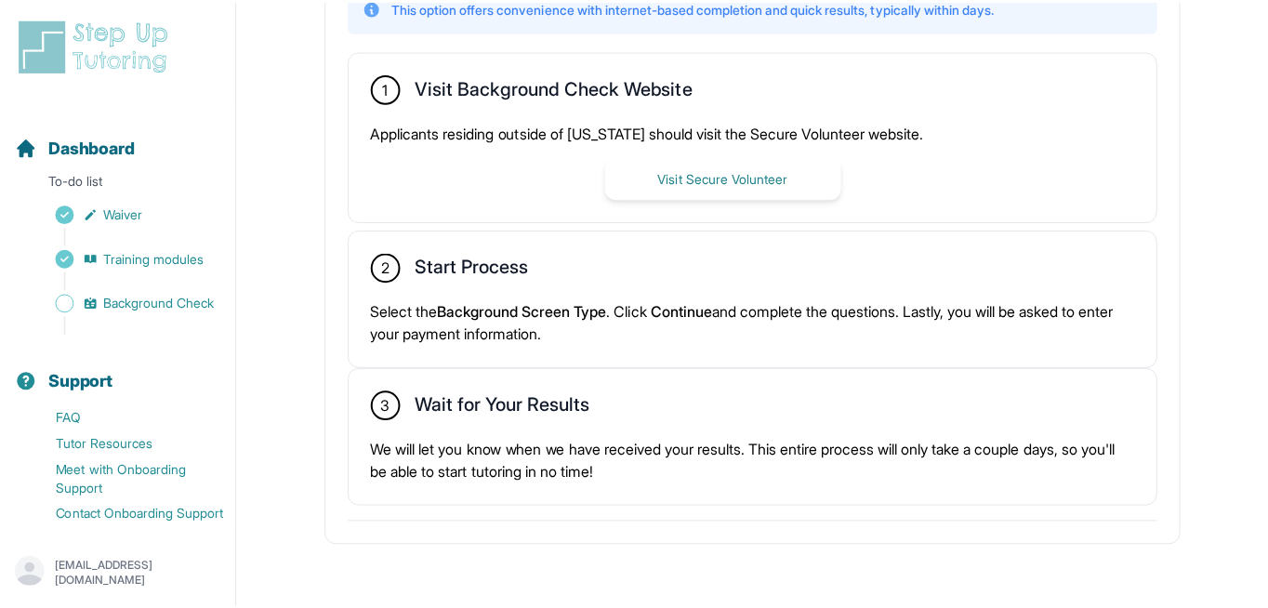
scroll to position [492, 0]
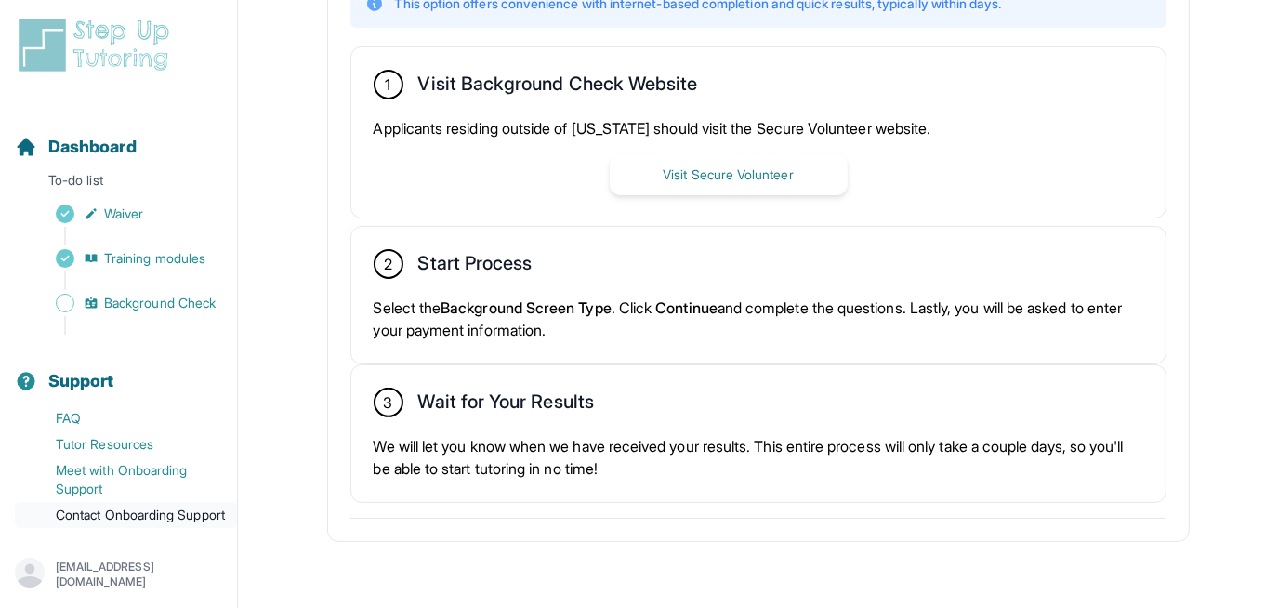
click at [100, 502] on link "Contact Onboarding Support" at bounding box center [126, 515] width 222 height 26
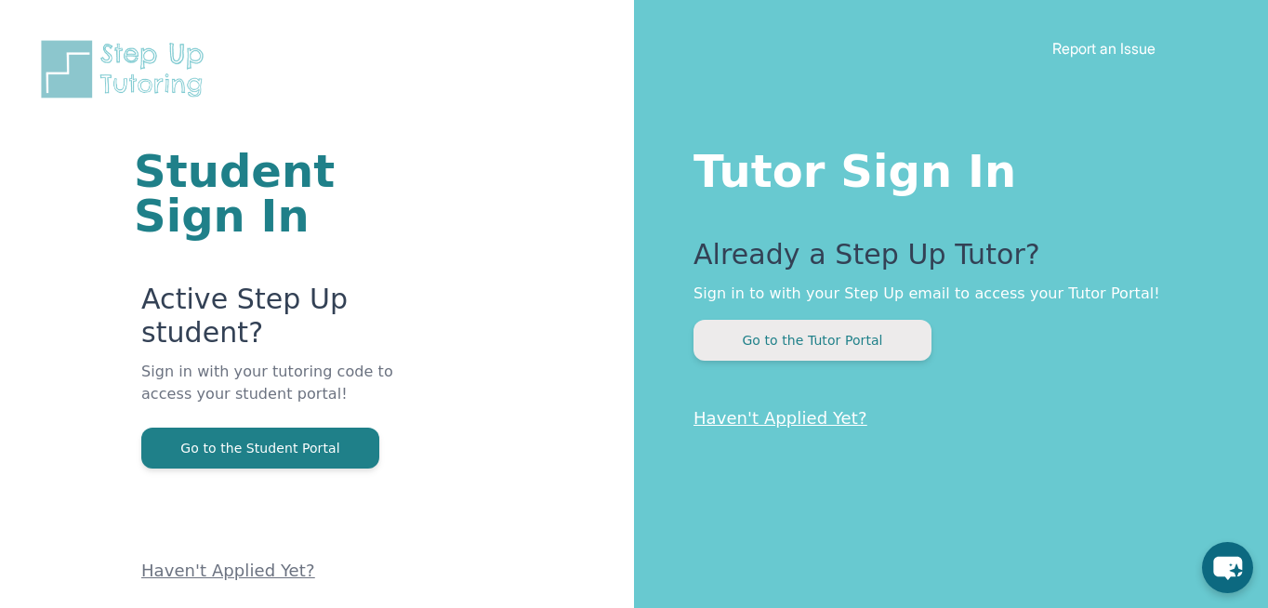
click at [817, 334] on button "Go to the Tutor Portal" at bounding box center [813, 340] width 238 height 41
